Goal: Communication & Community: Answer question/provide support

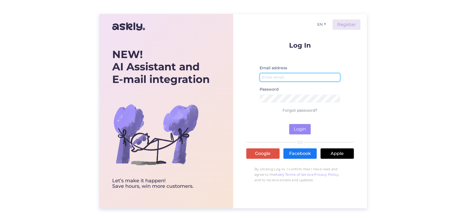
click at [272, 73] on input "email" at bounding box center [300, 77] width 81 height 8
type input "[PERSON_NAME][EMAIL_ADDRESS][DOMAIN_NAME]"
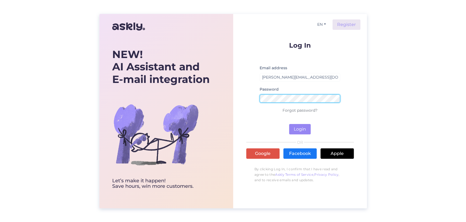
click at [289, 124] on button "Login" at bounding box center [300, 129] width 22 height 10
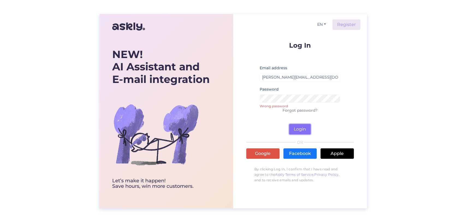
click at [291, 125] on button "Login" at bounding box center [300, 129] width 22 height 10
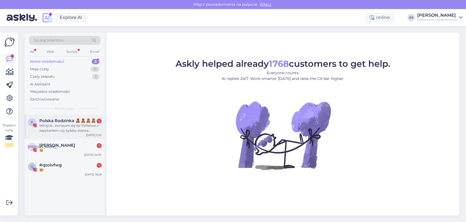
click at [53, 127] on div "Witajcie , zwracam się do Państwa z zapytaniem czy byłaby szansa zareklamować p…" at bounding box center [70, 128] width 62 height 10
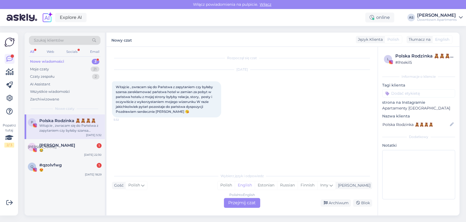
click at [234, 197] on div "Polish to English" at bounding box center [243, 194] width 26 height 5
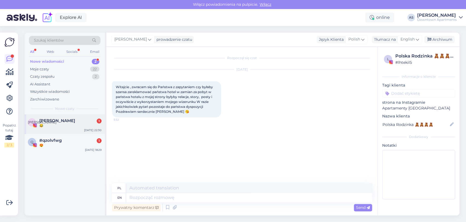
click at [36, 133] on div "[PERSON_NAME] 1 😂 [DATE] 22:30" at bounding box center [65, 124] width 80 height 20
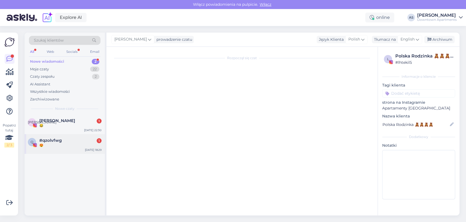
scroll to position [91, 0]
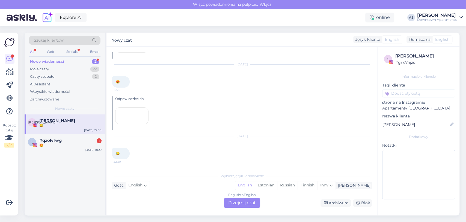
click at [231, 198] on div "English to English Przejmij czat" at bounding box center [242, 203] width 36 height 10
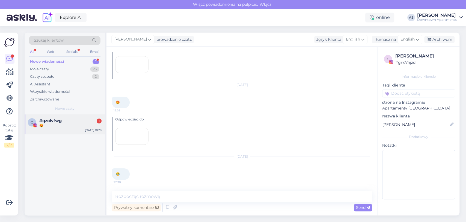
scroll to position [103, 0]
click at [52, 129] on div "q #qzolvfwg 1 😍 [DATE] 18:29" at bounding box center [65, 124] width 80 height 20
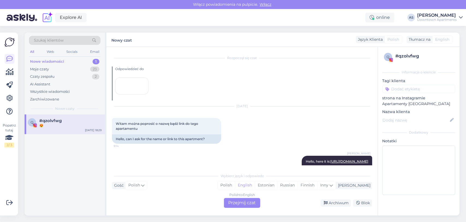
scroll to position [210, 0]
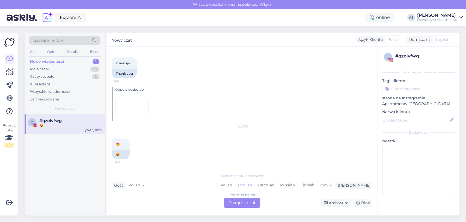
click at [243, 206] on div "Polish to English Przejmij czat" at bounding box center [242, 203] width 36 height 10
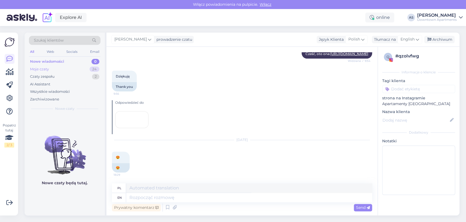
click at [58, 70] on div "Moje czaty 24" at bounding box center [65, 69] width 72 height 8
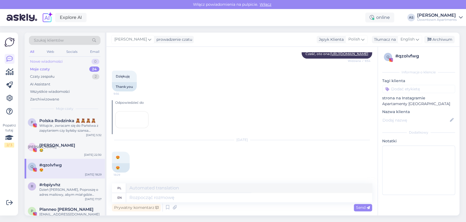
click at [65, 62] on div "Nowe wiadomości 0" at bounding box center [65, 62] width 72 height 8
